Goal: Task Accomplishment & Management: Use online tool/utility

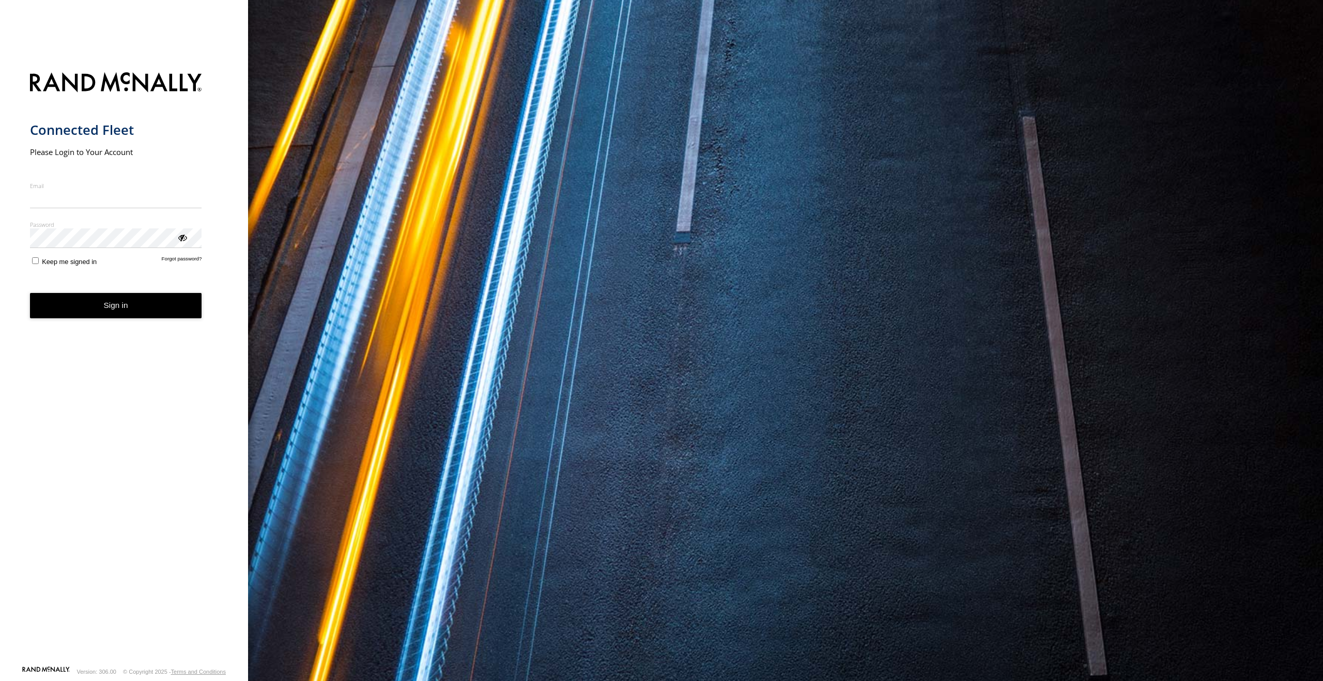
type input "**********"
click at [117, 317] on button "Sign in" at bounding box center [116, 305] width 172 height 25
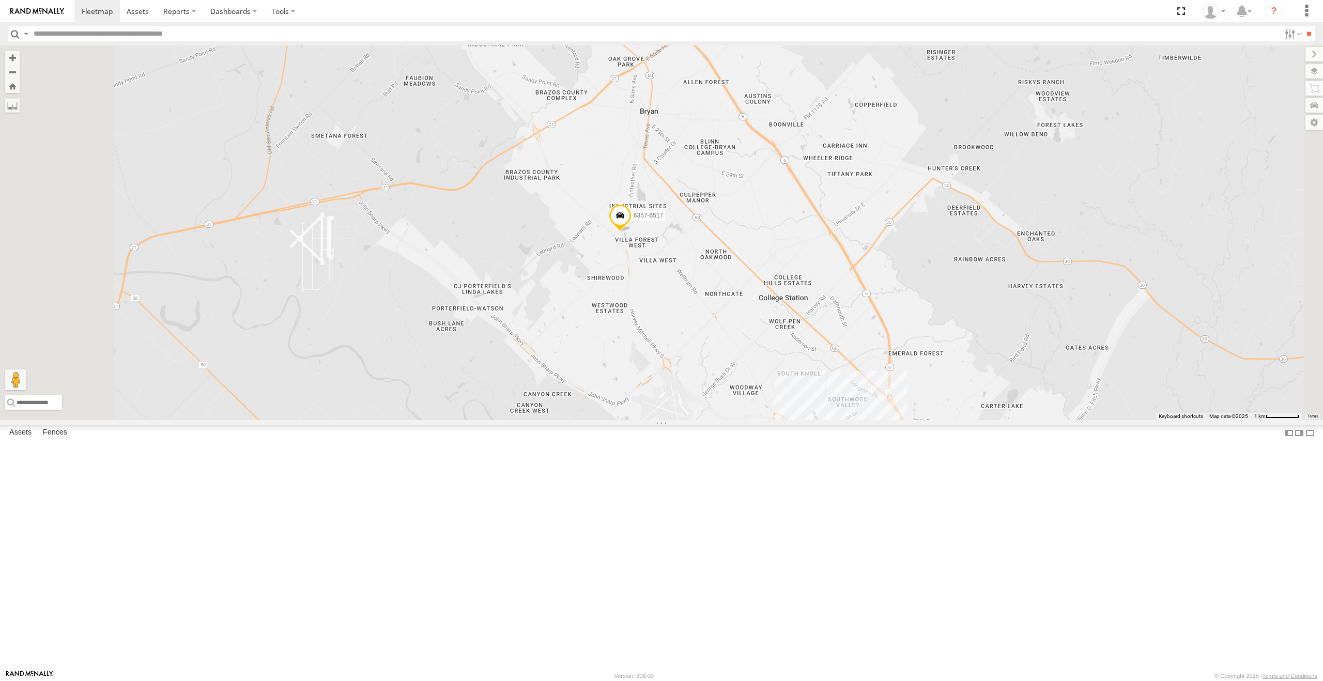
click at [0, 0] on link at bounding box center [0, 0] width 0 height 0
